Goal: Task Accomplishment & Management: Manage account settings

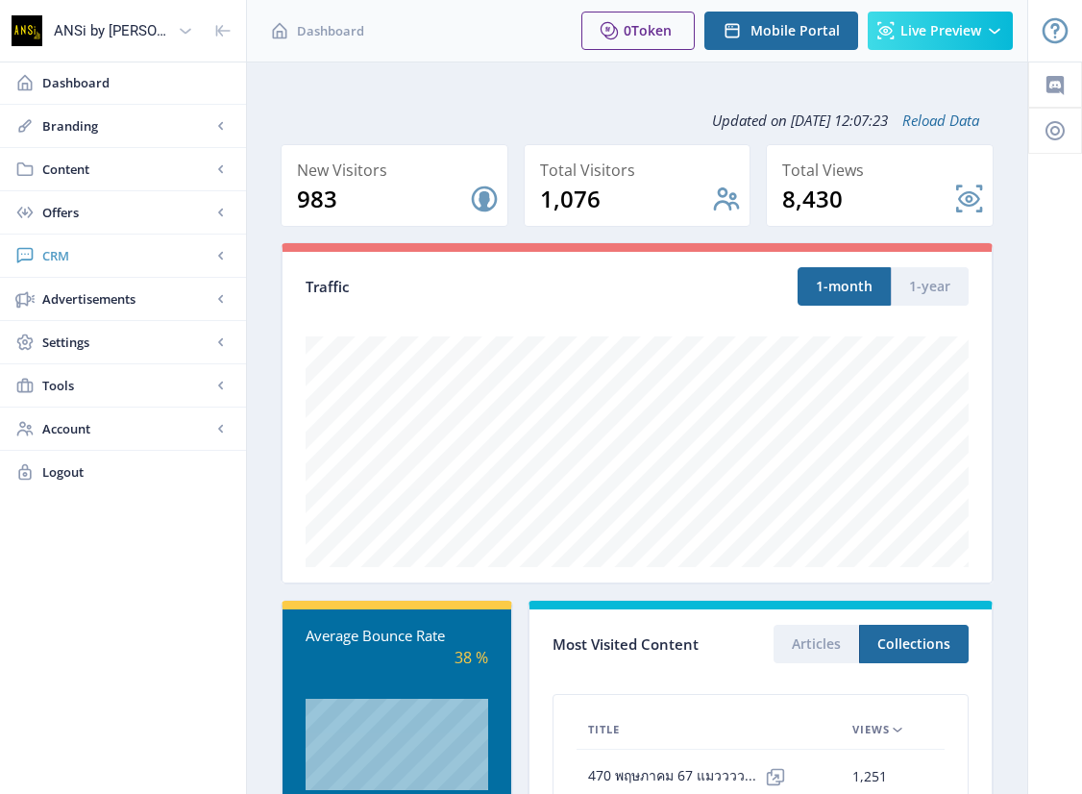
click at [45, 255] on span "CRM" at bounding box center [126, 255] width 169 height 19
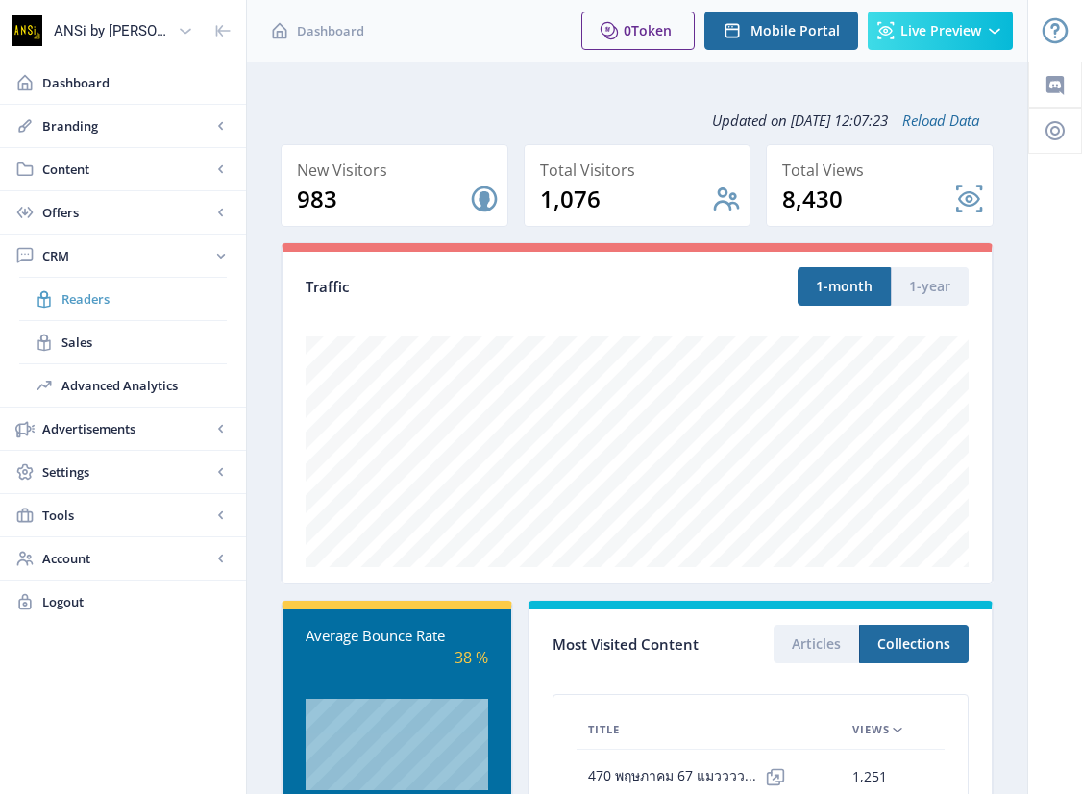
click at [60, 298] on link "Readers" at bounding box center [123, 299] width 208 height 42
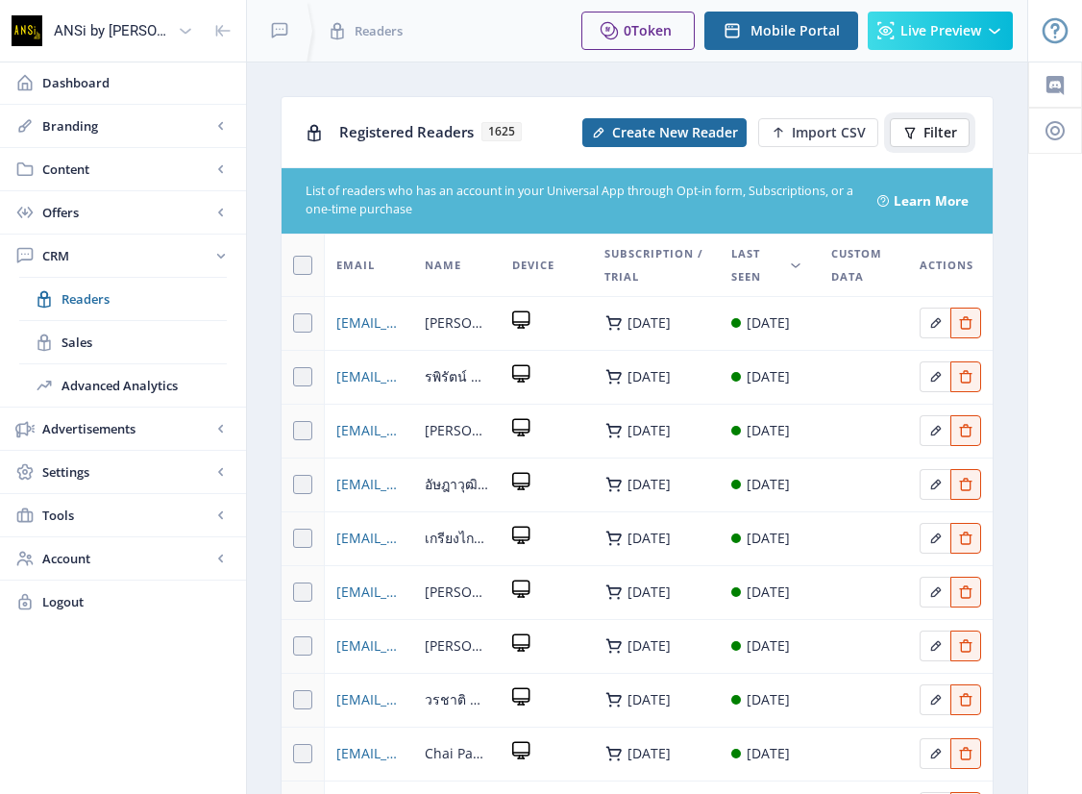
click at [922, 130] on button "Filter" at bounding box center [930, 132] width 80 height 29
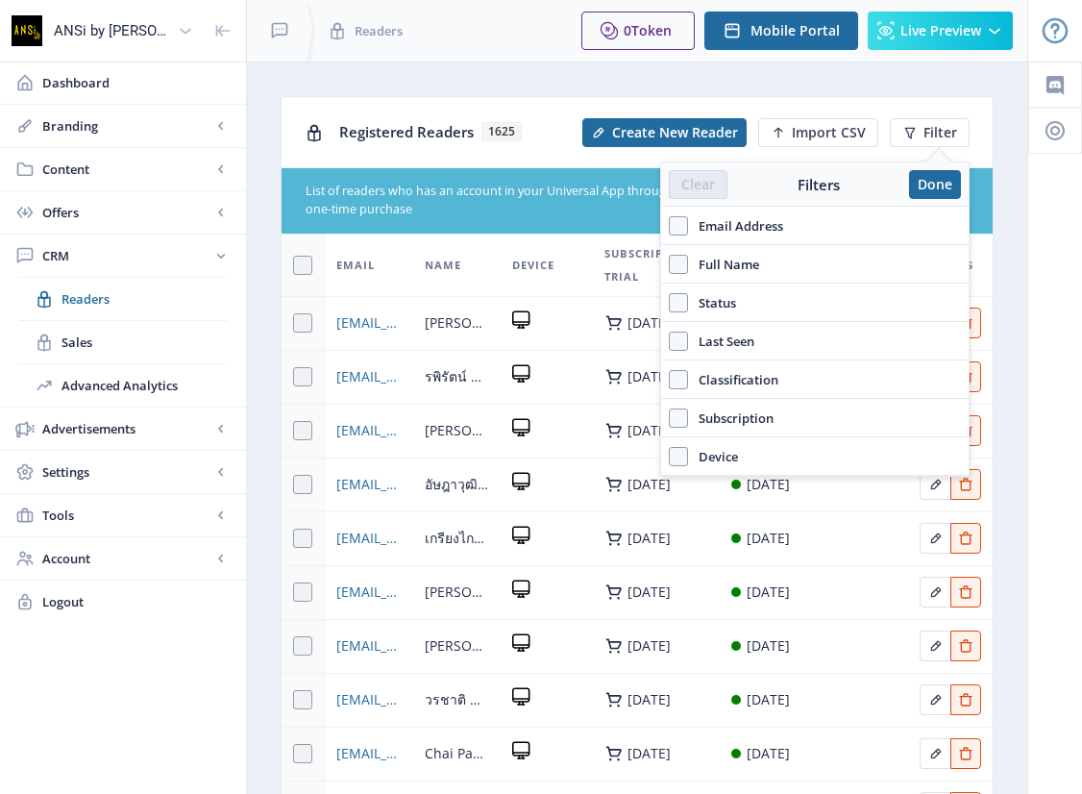
click at [740, 226] on span "Email Address" at bounding box center [735, 225] width 95 height 23
click at [670, 226] on input "Email Address" at bounding box center [669, 225] width 1 height 1
checkbox input "true"
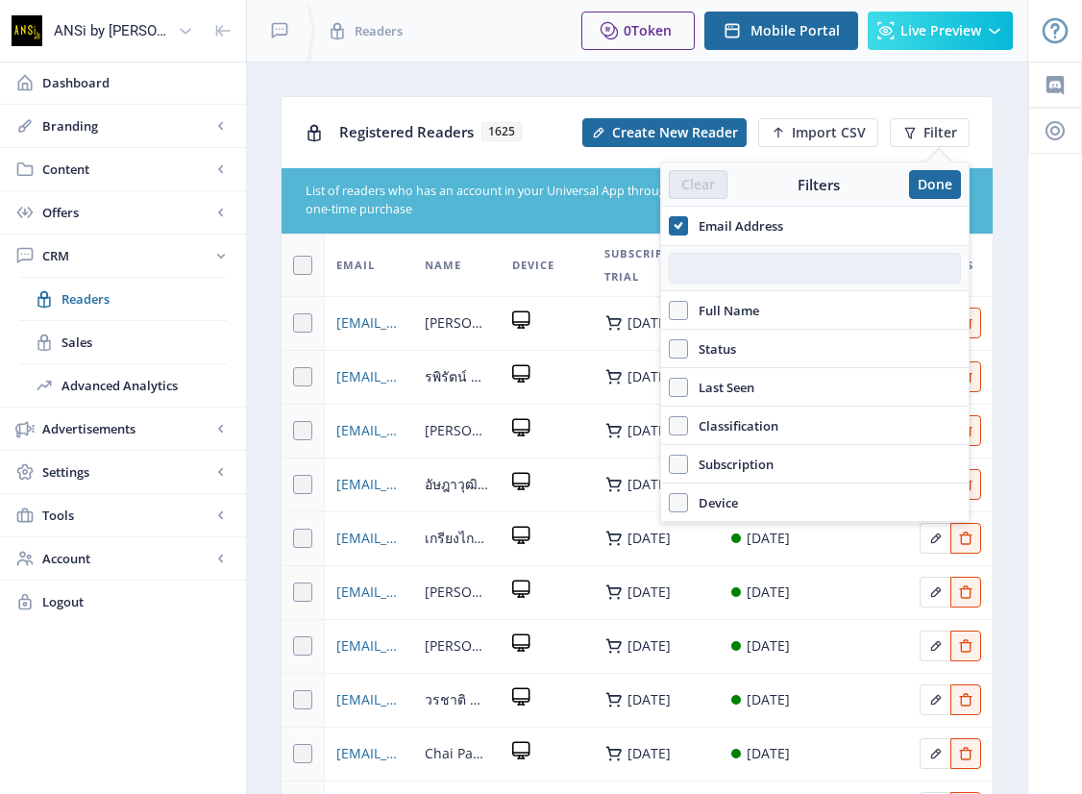
click at [696, 274] on input "text" at bounding box center [815, 268] width 292 height 31
paste input "[EMAIL_ADDRESS][DOMAIN_NAME]"
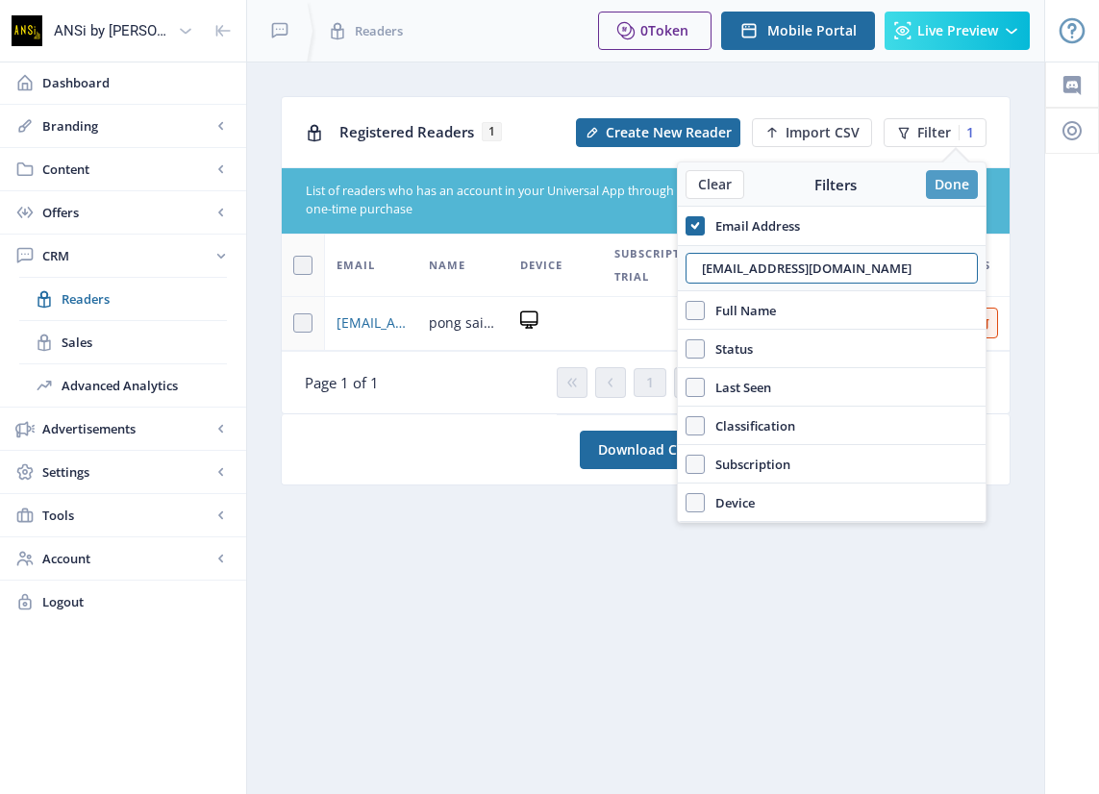
type input "[EMAIL_ADDRESS][DOMAIN_NAME]"
click at [928, 181] on button "Done" at bounding box center [952, 184] width 52 height 29
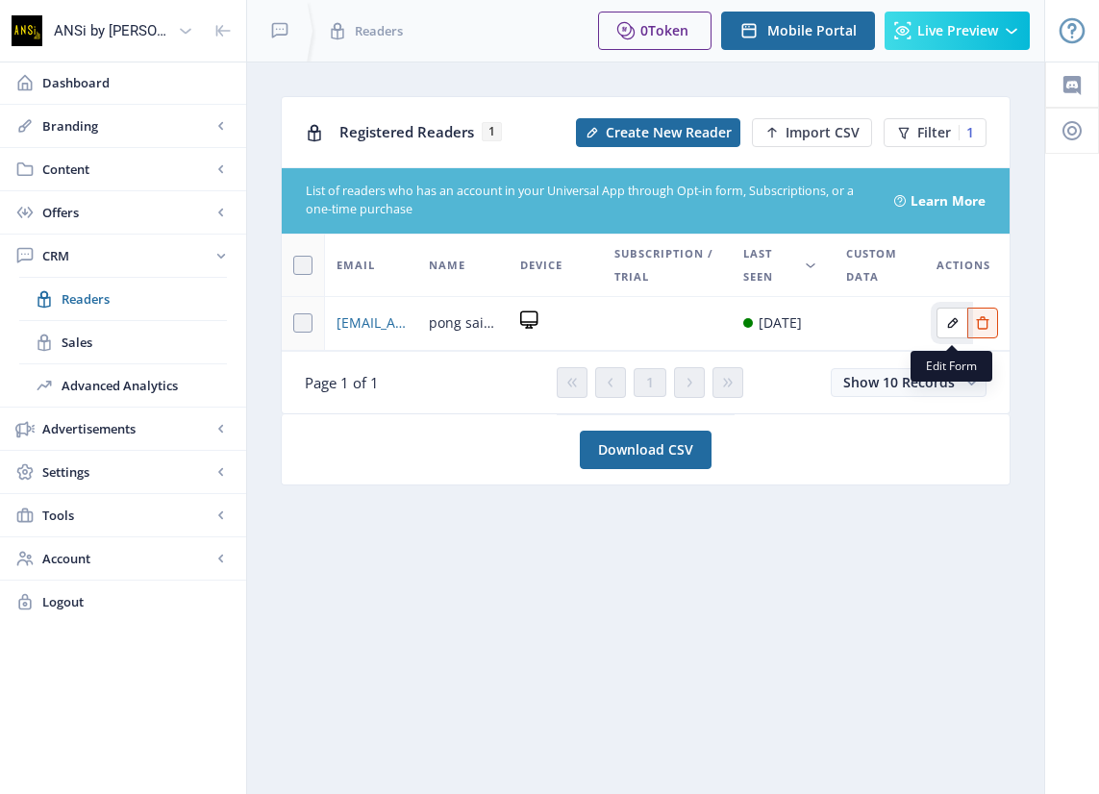
click at [952, 329] on icon "Edit page" at bounding box center [952, 323] width 11 height 11
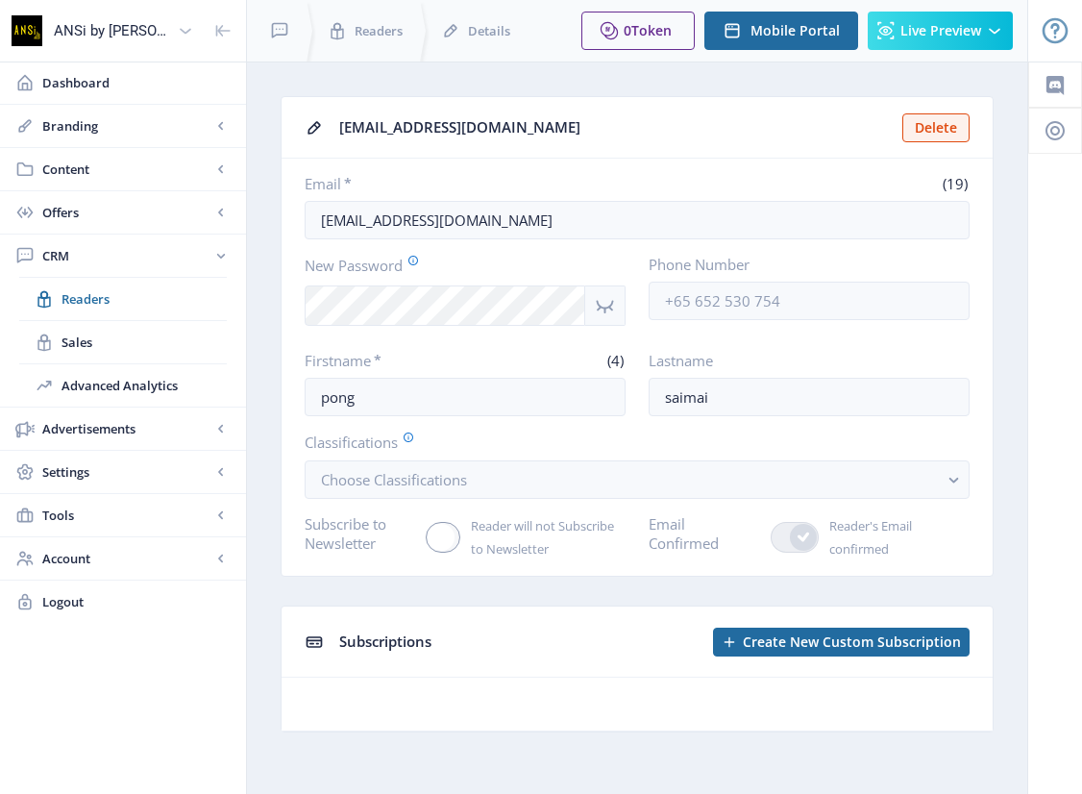
scroll to position [6, 0]
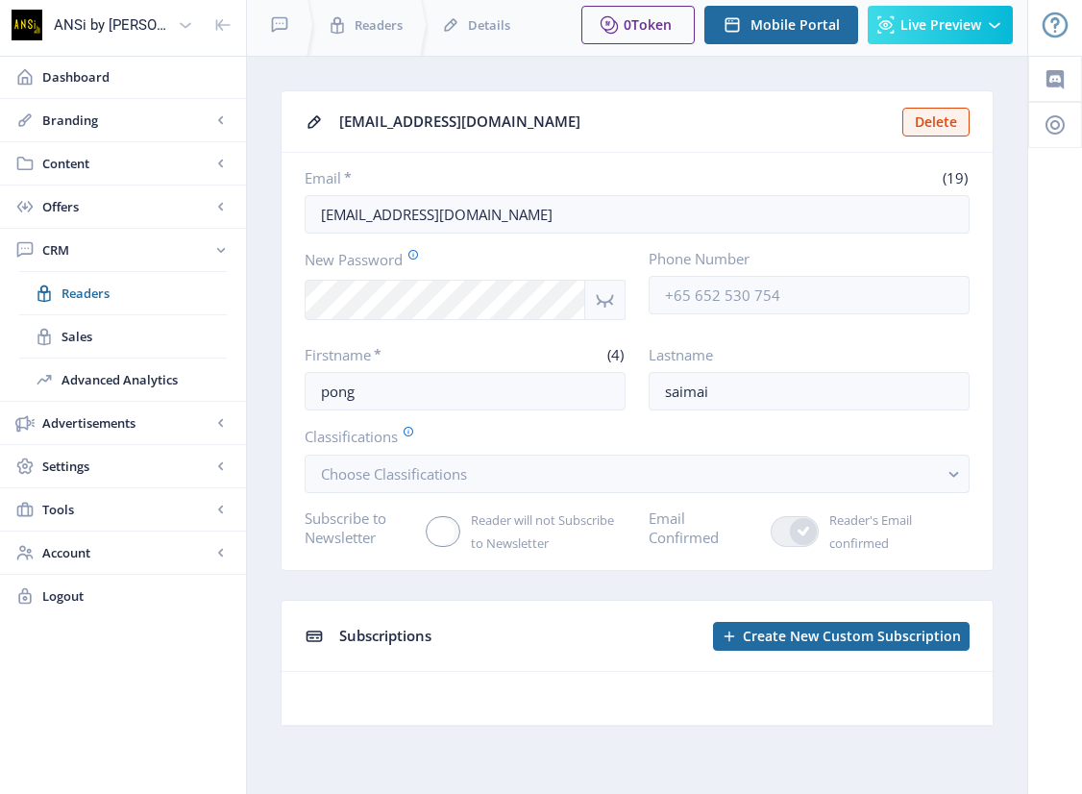
click at [695, 127] on div "[EMAIL_ADDRESS][DOMAIN_NAME]" at bounding box center [615, 122] width 552 height 30
click at [61, 293] on link "Readers" at bounding box center [123, 293] width 208 height 42
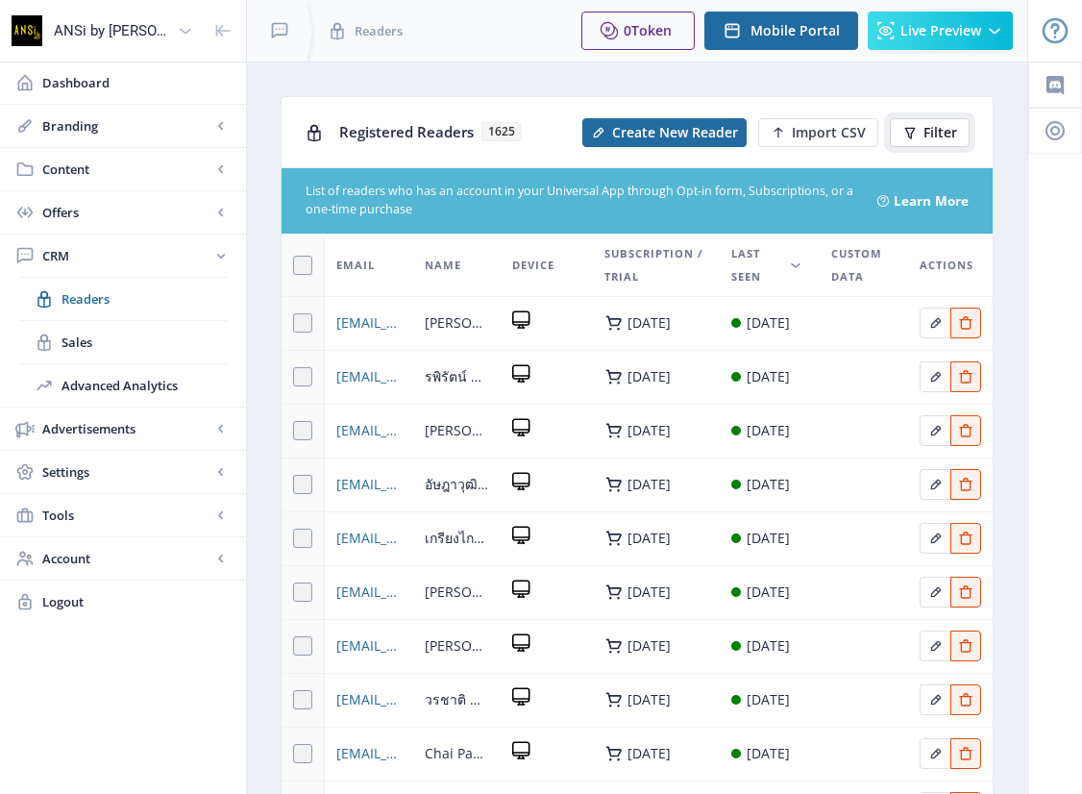
click at [931, 133] on span "Filter" at bounding box center [941, 132] width 34 height 15
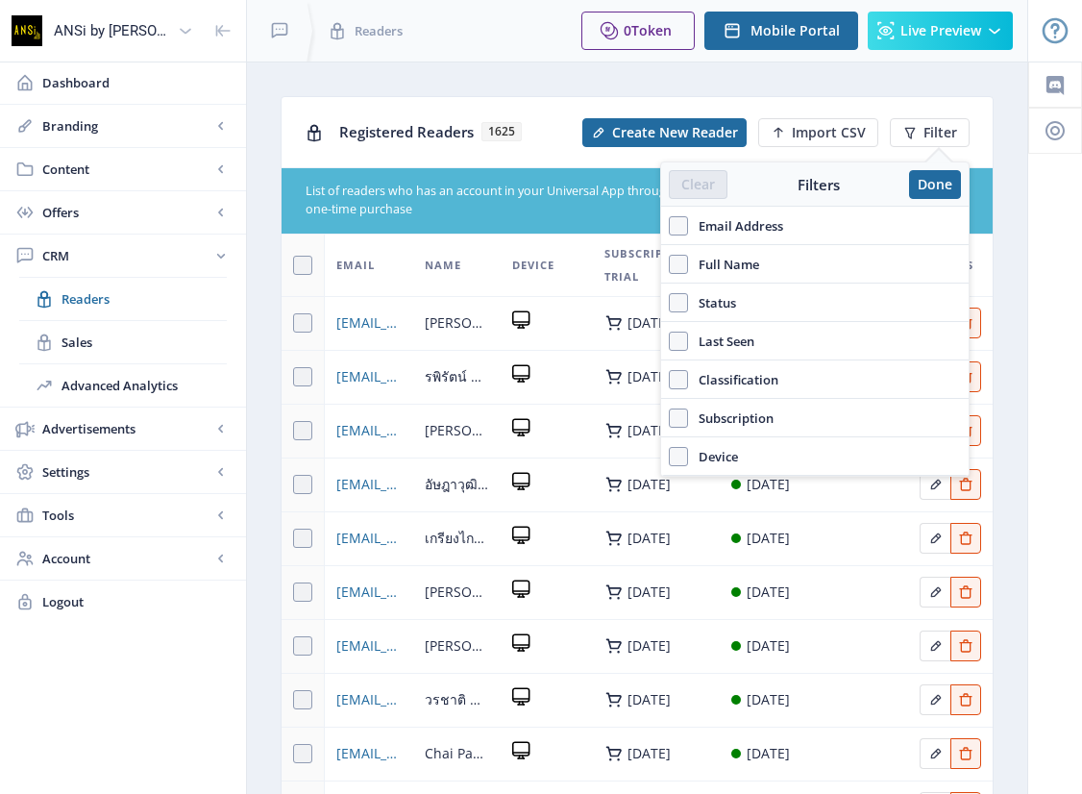
click at [779, 225] on span "Email Address" at bounding box center [735, 225] width 95 height 23
click at [670, 225] on input "Email Address" at bounding box center [669, 225] width 1 height 1
checkbox input "true"
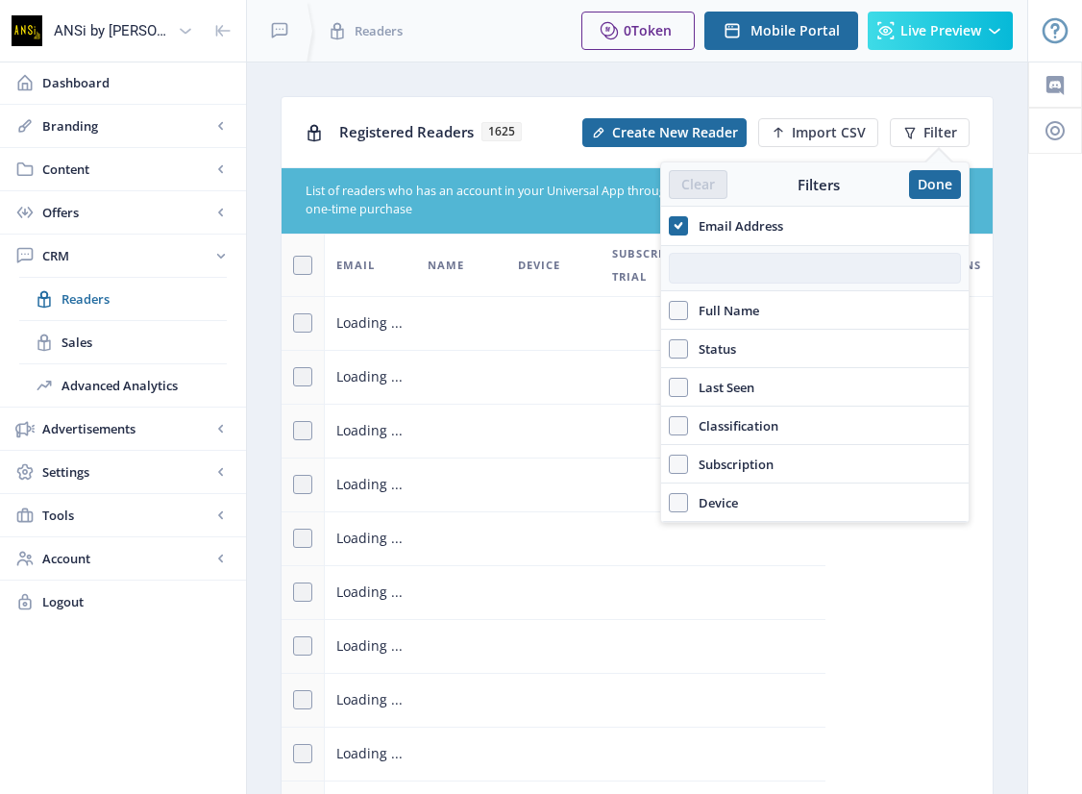
click at [767, 263] on input "text" at bounding box center [815, 268] width 292 height 31
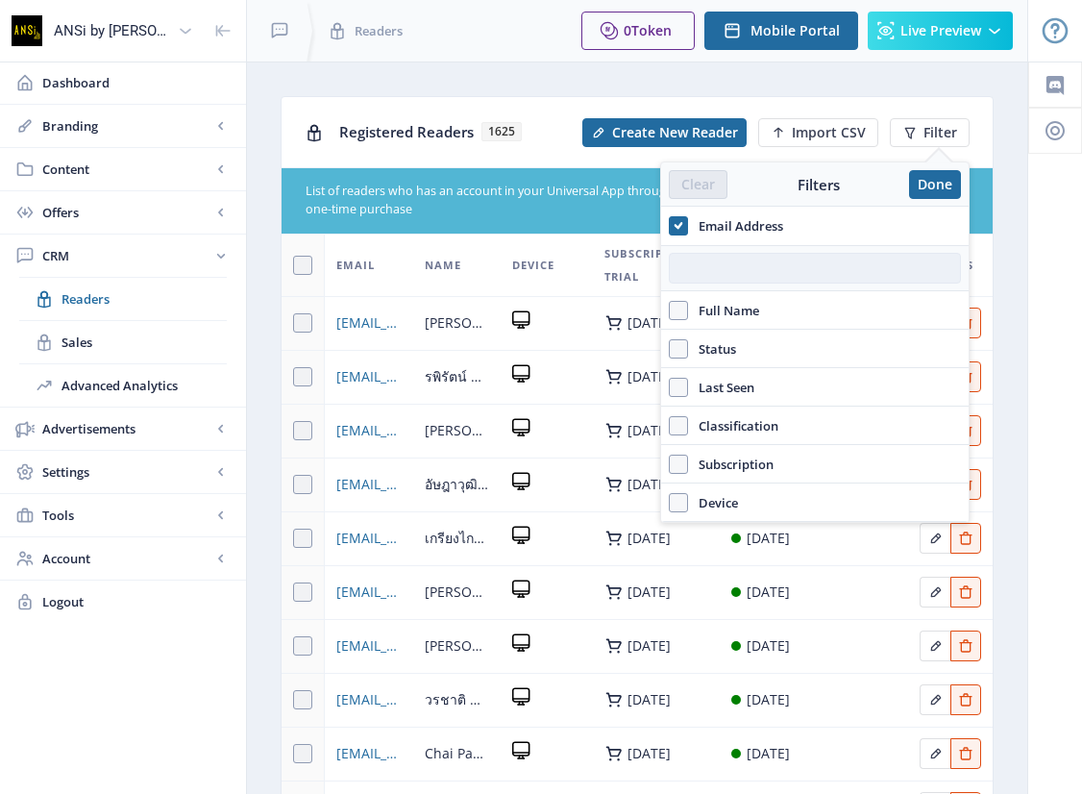
paste input "[EMAIL_ADDRESS][DOMAIN_NAME]"
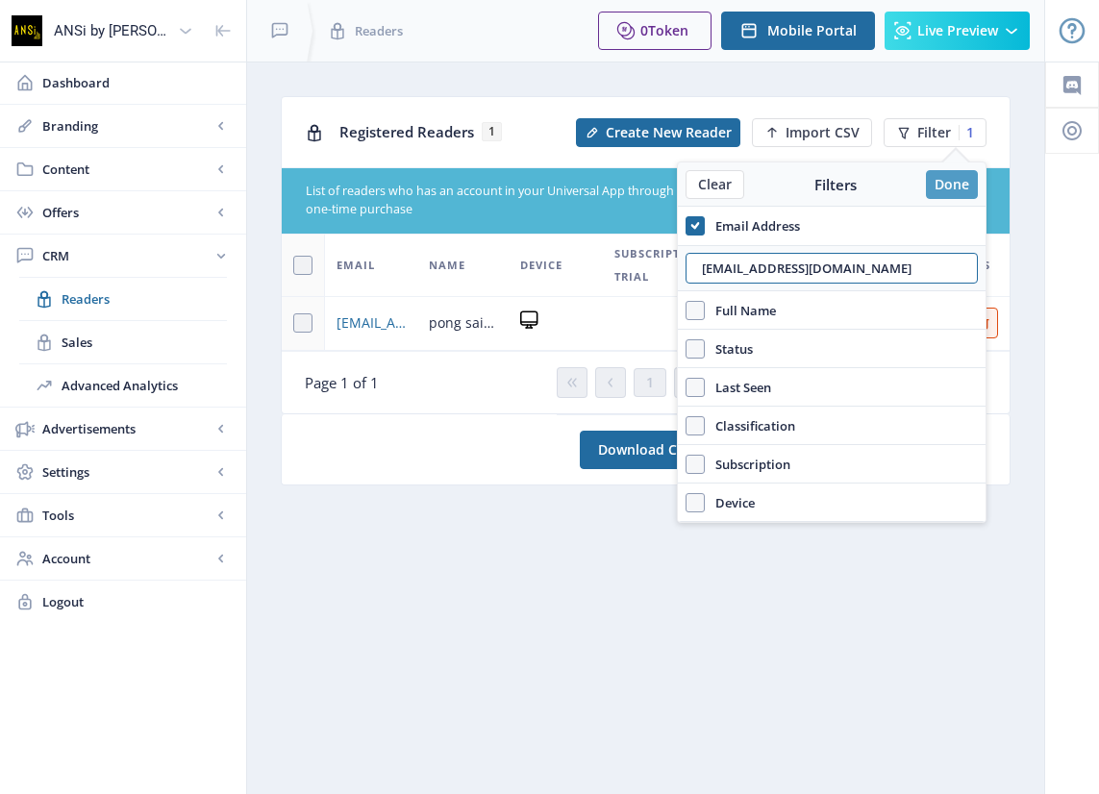
type input "[EMAIL_ADDRESS][DOMAIN_NAME]"
click at [946, 180] on button "Done" at bounding box center [952, 184] width 52 height 29
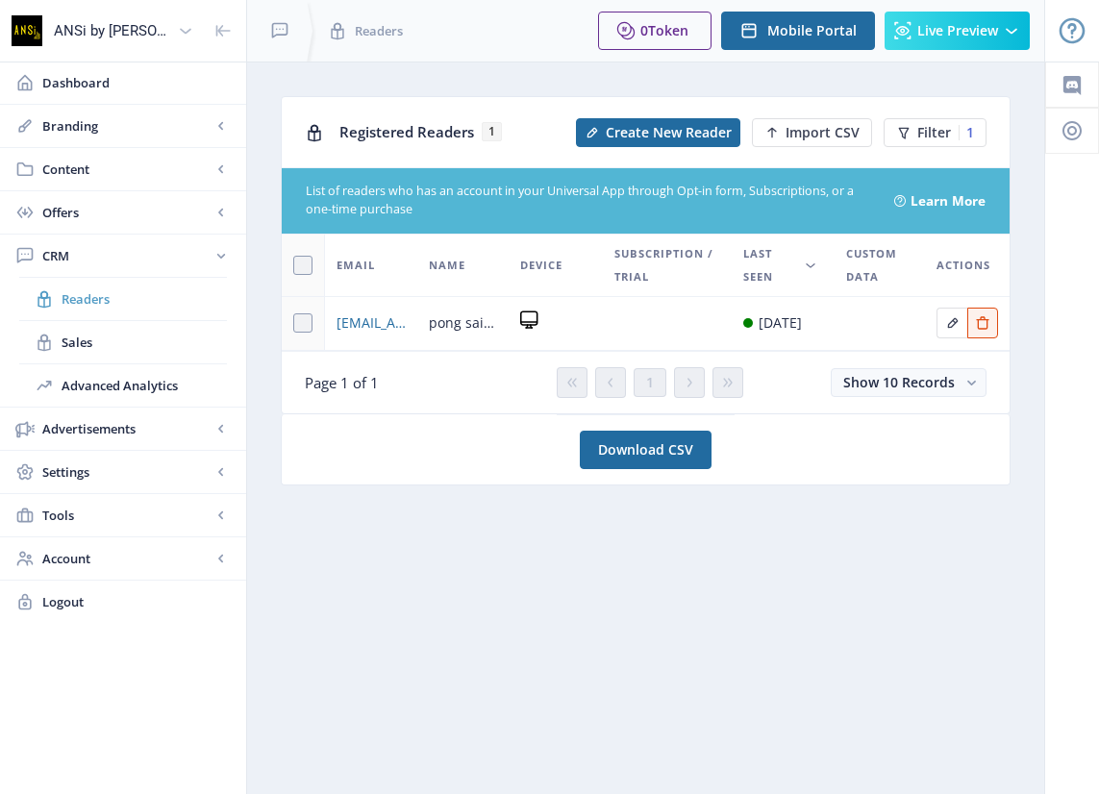
click at [80, 295] on span "Readers" at bounding box center [144, 298] width 165 height 19
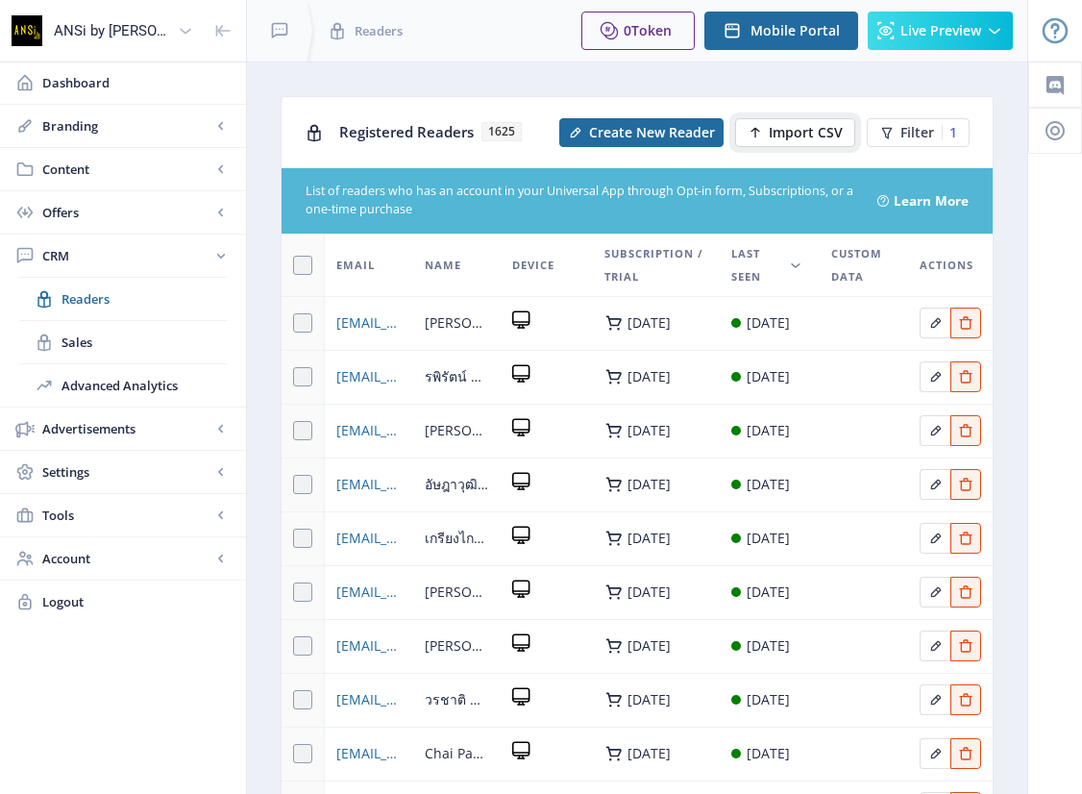
click at [800, 131] on span "Import CSV" at bounding box center [806, 132] width 74 height 15
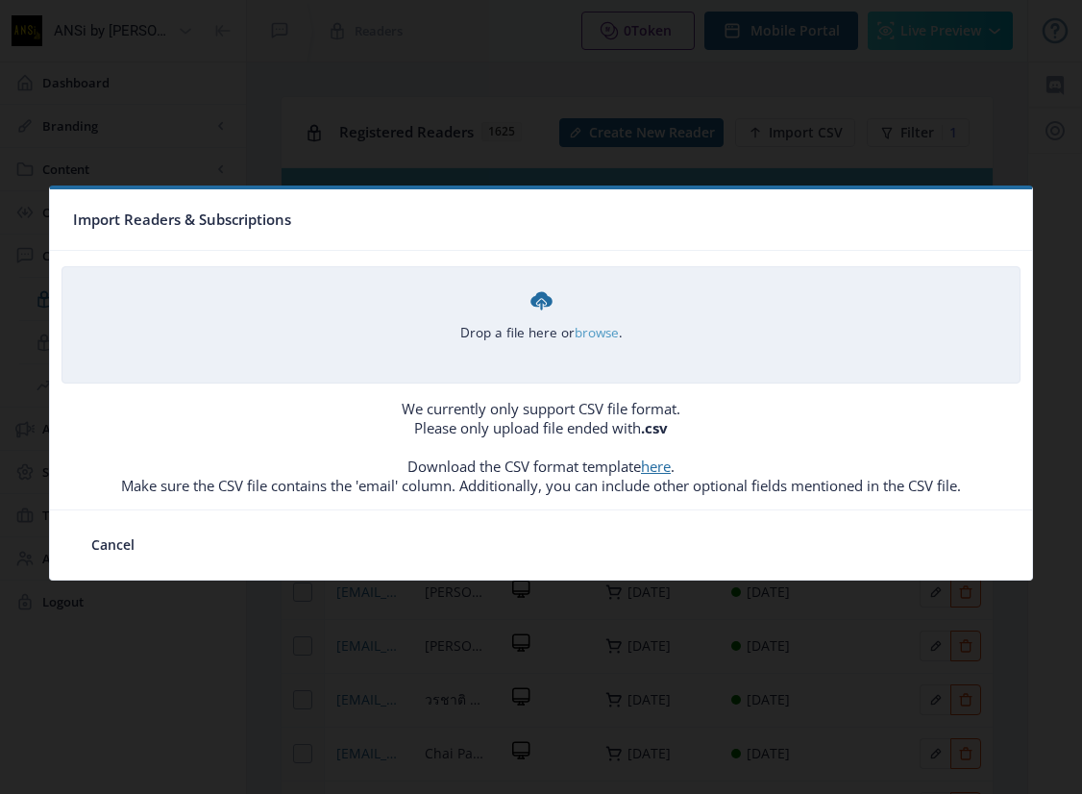
click at [0, 0] on link "browse" at bounding box center [0, 0] width 0 height 0
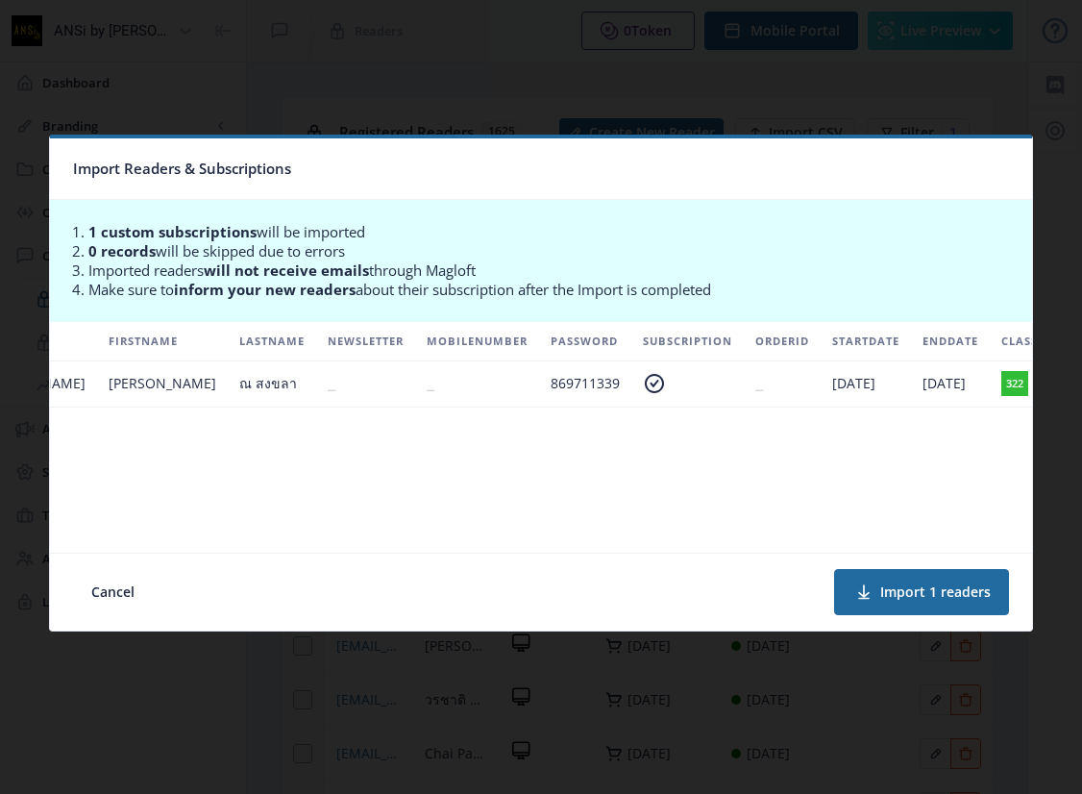
scroll to position [0, 327]
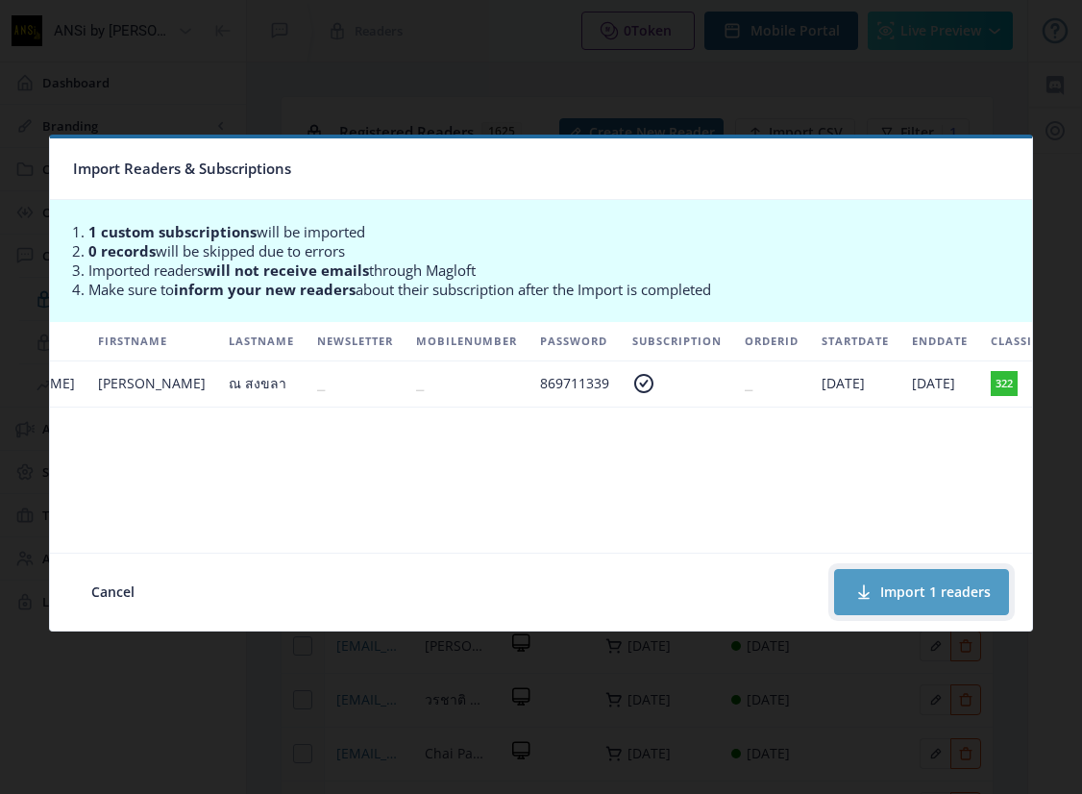
click at [926, 591] on button "Import 1 readers" at bounding box center [921, 592] width 175 height 46
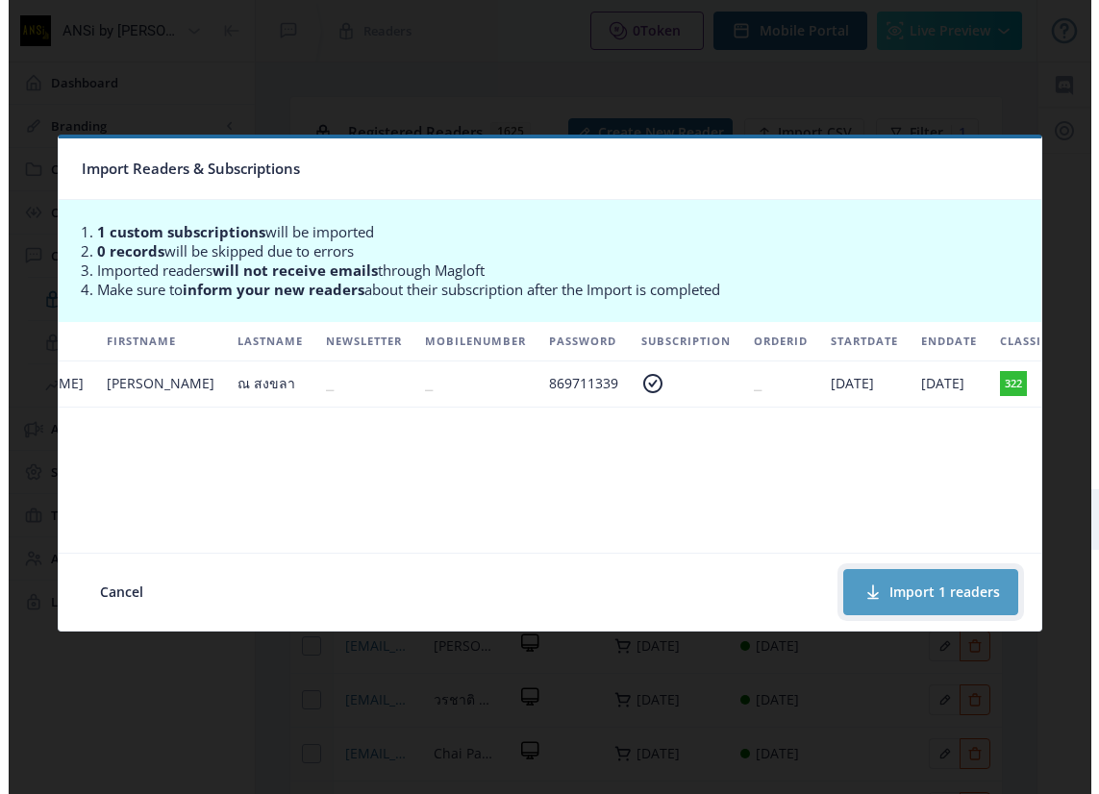
scroll to position [0, 319]
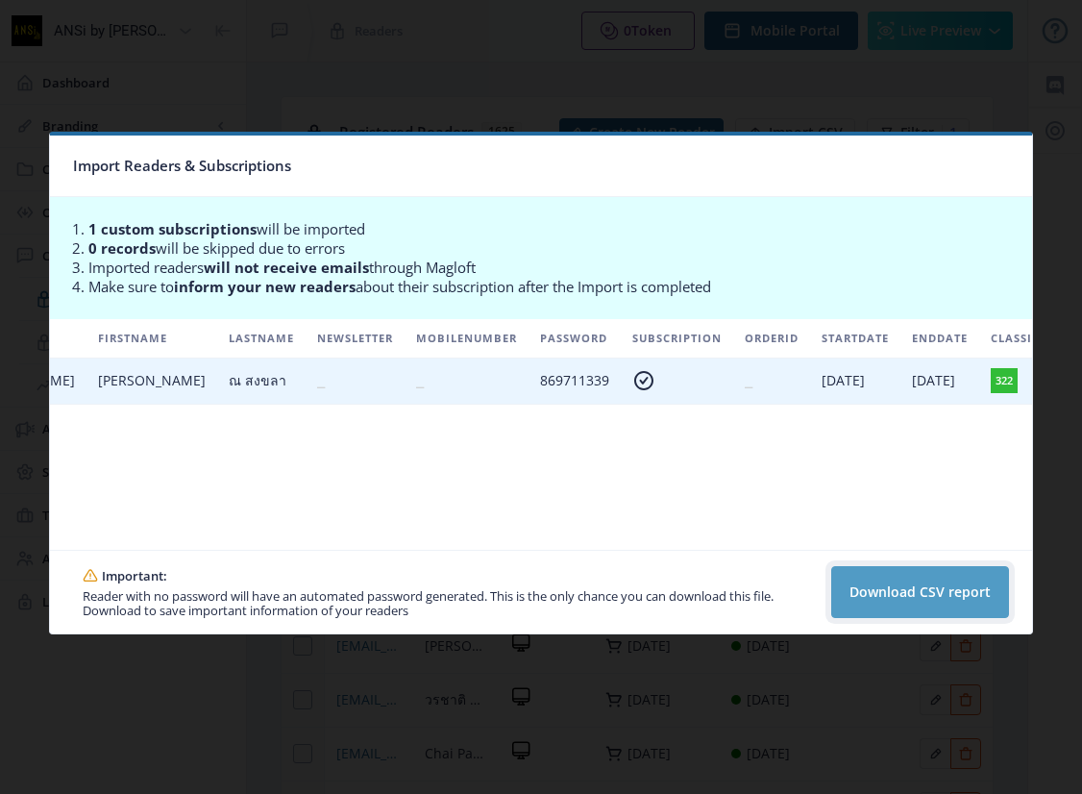
click at [877, 597] on button "Download CSV report" at bounding box center [920, 592] width 178 height 52
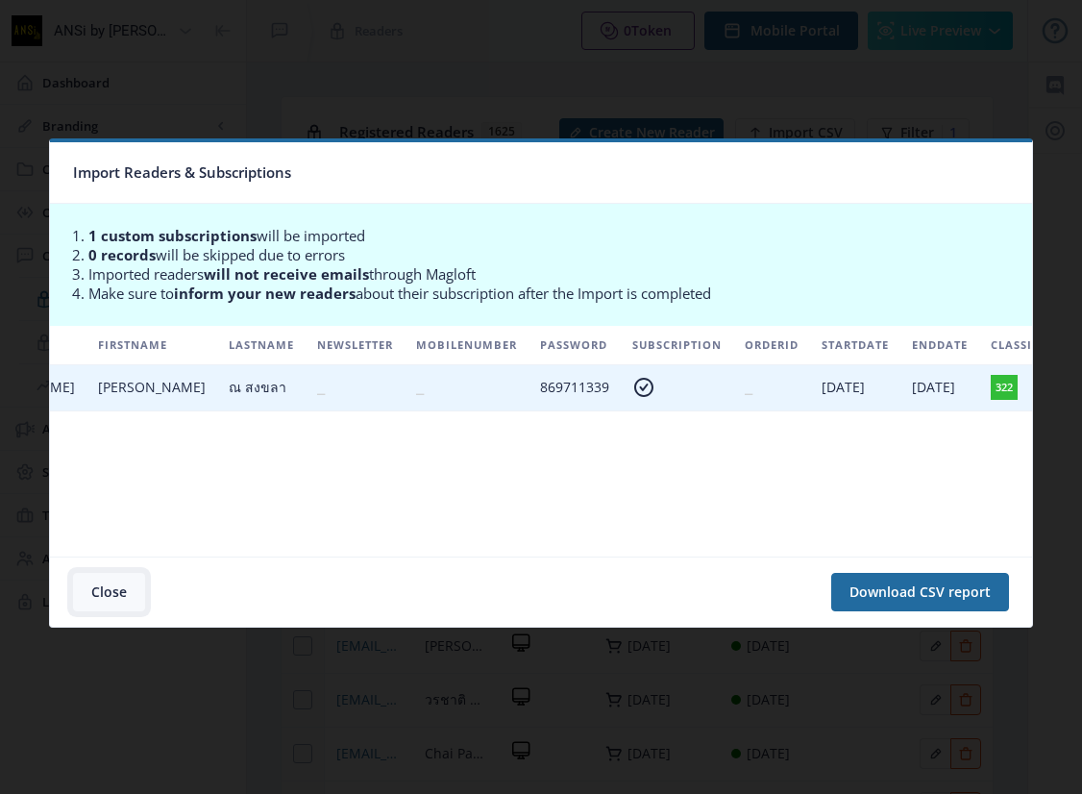
click at [101, 583] on button "Close" at bounding box center [109, 592] width 72 height 38
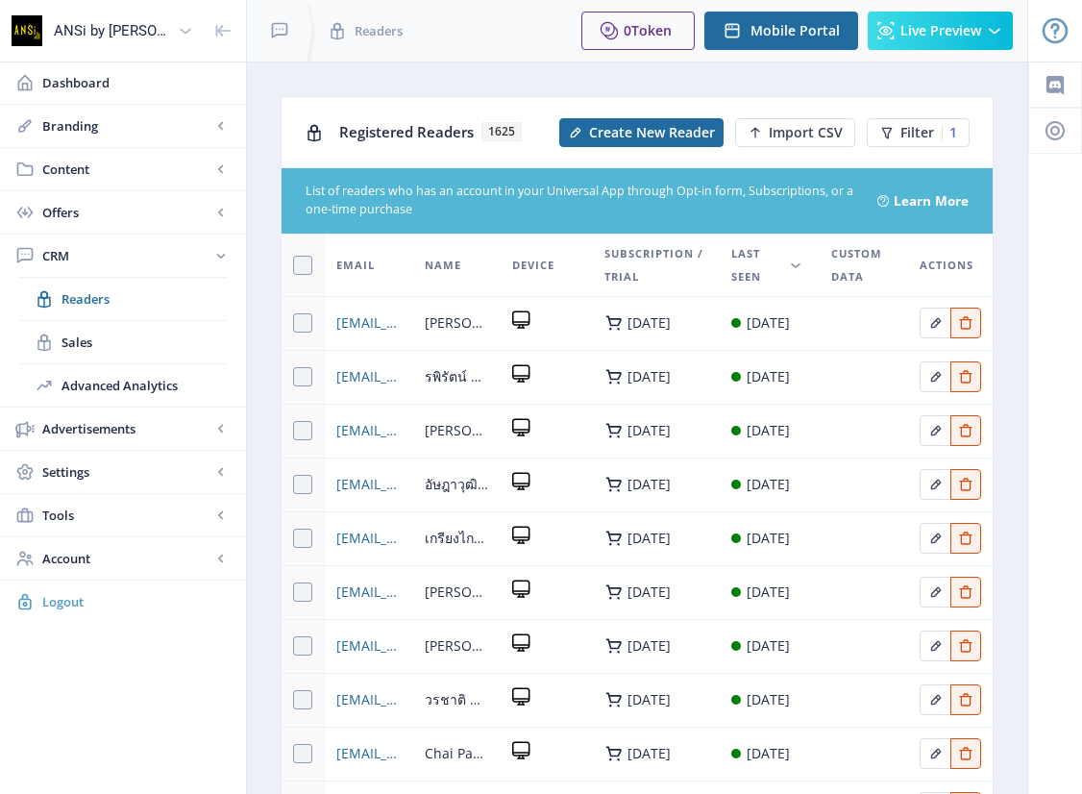
click at [56, 593] on span "Logout" at bounding box center [136, 601] width 188 height 19
